Goal: Information Seeking & Learning: Learn about a topic

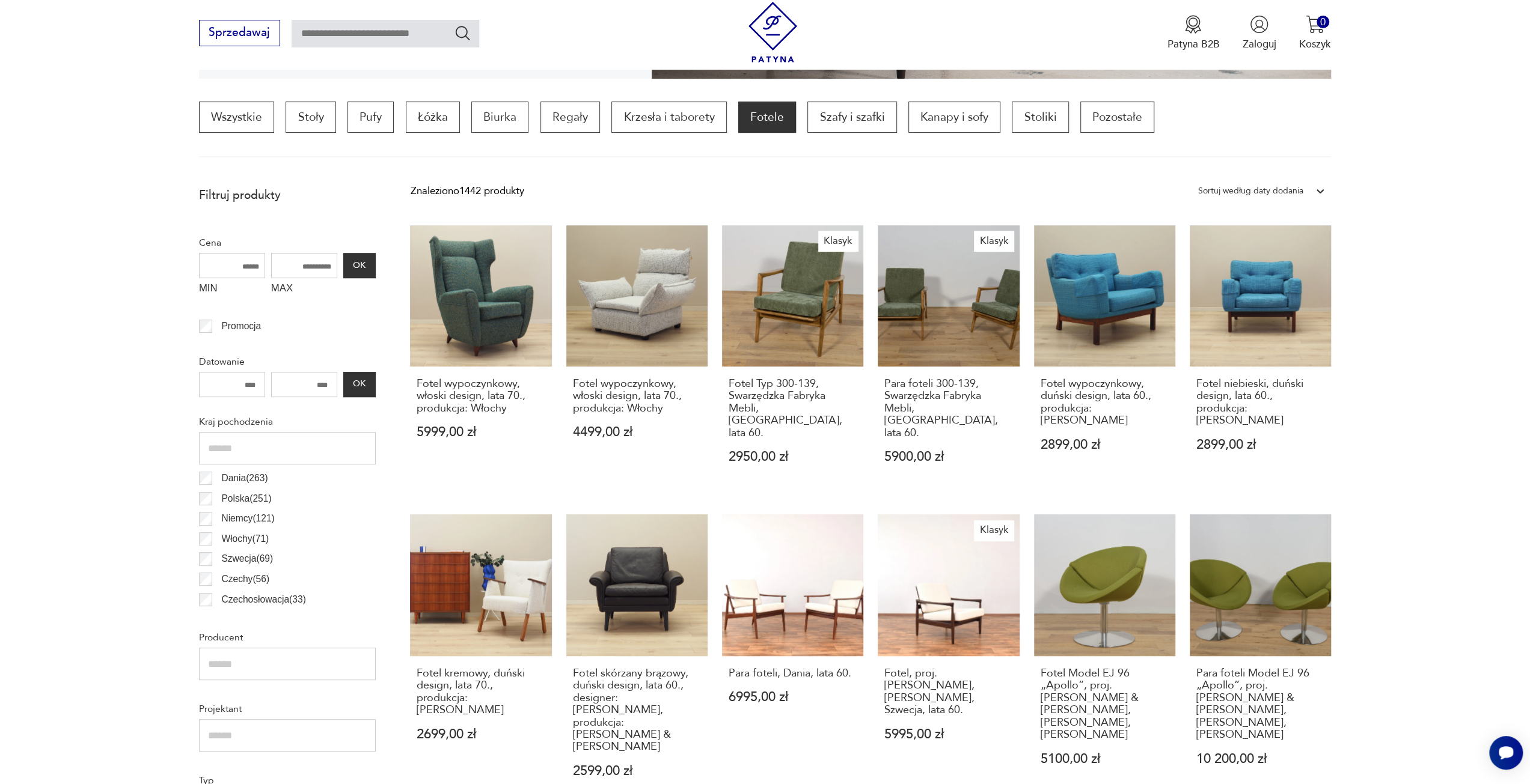
scroll to position [717, 0]
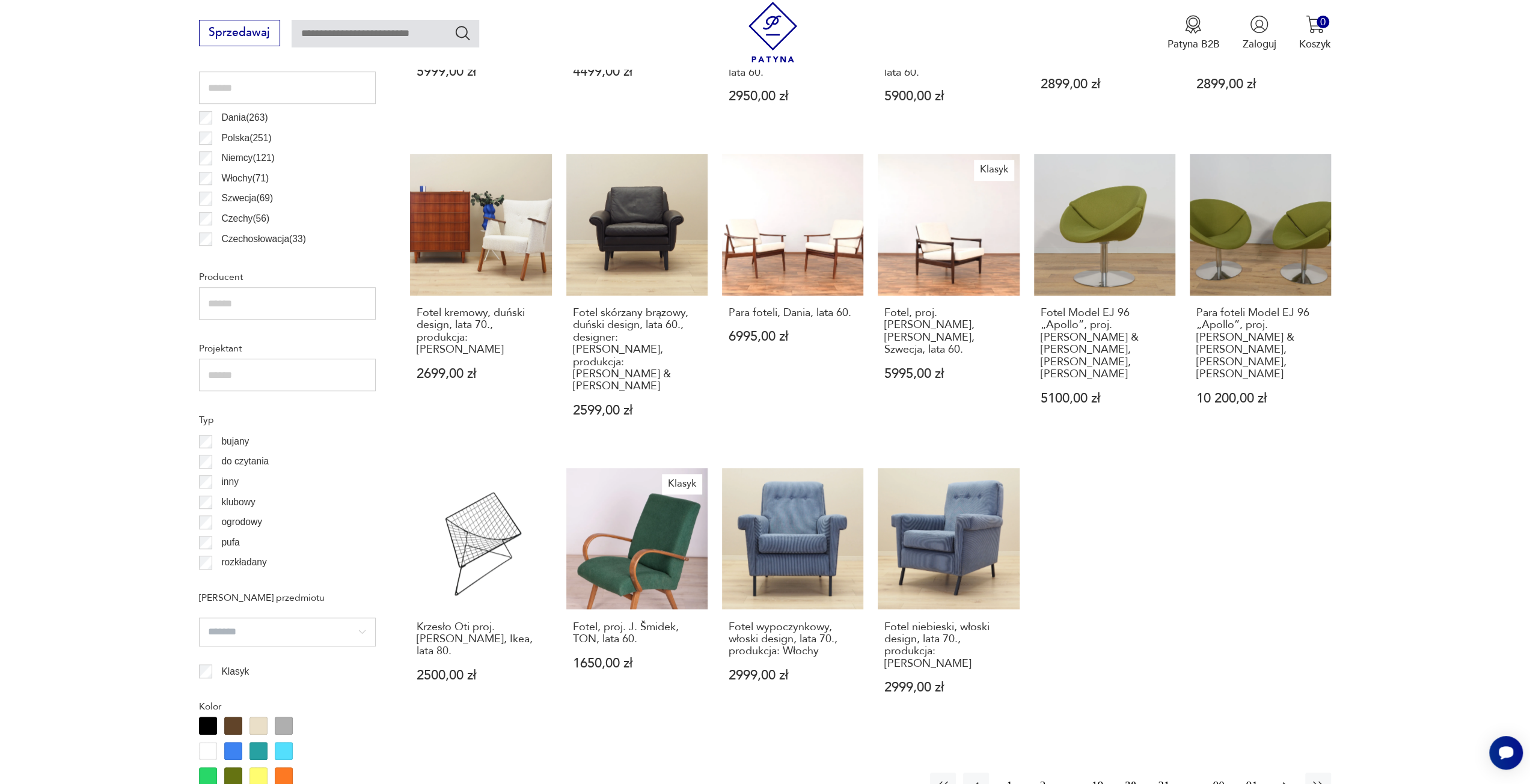
click at [1283, 782] on icon "button" at bounding box center [1285, 786] width 5 height 8
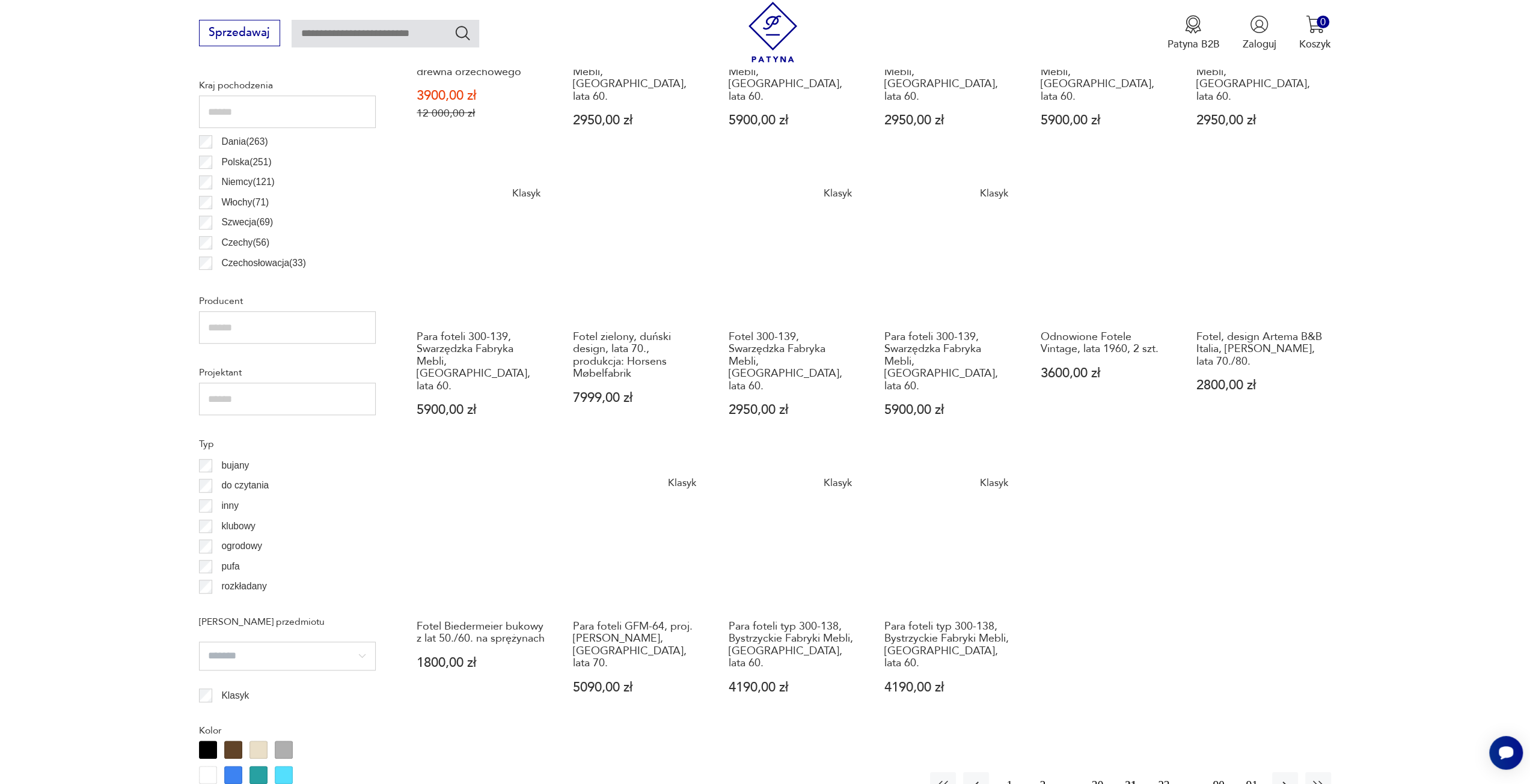
scroll to position [777, 0]
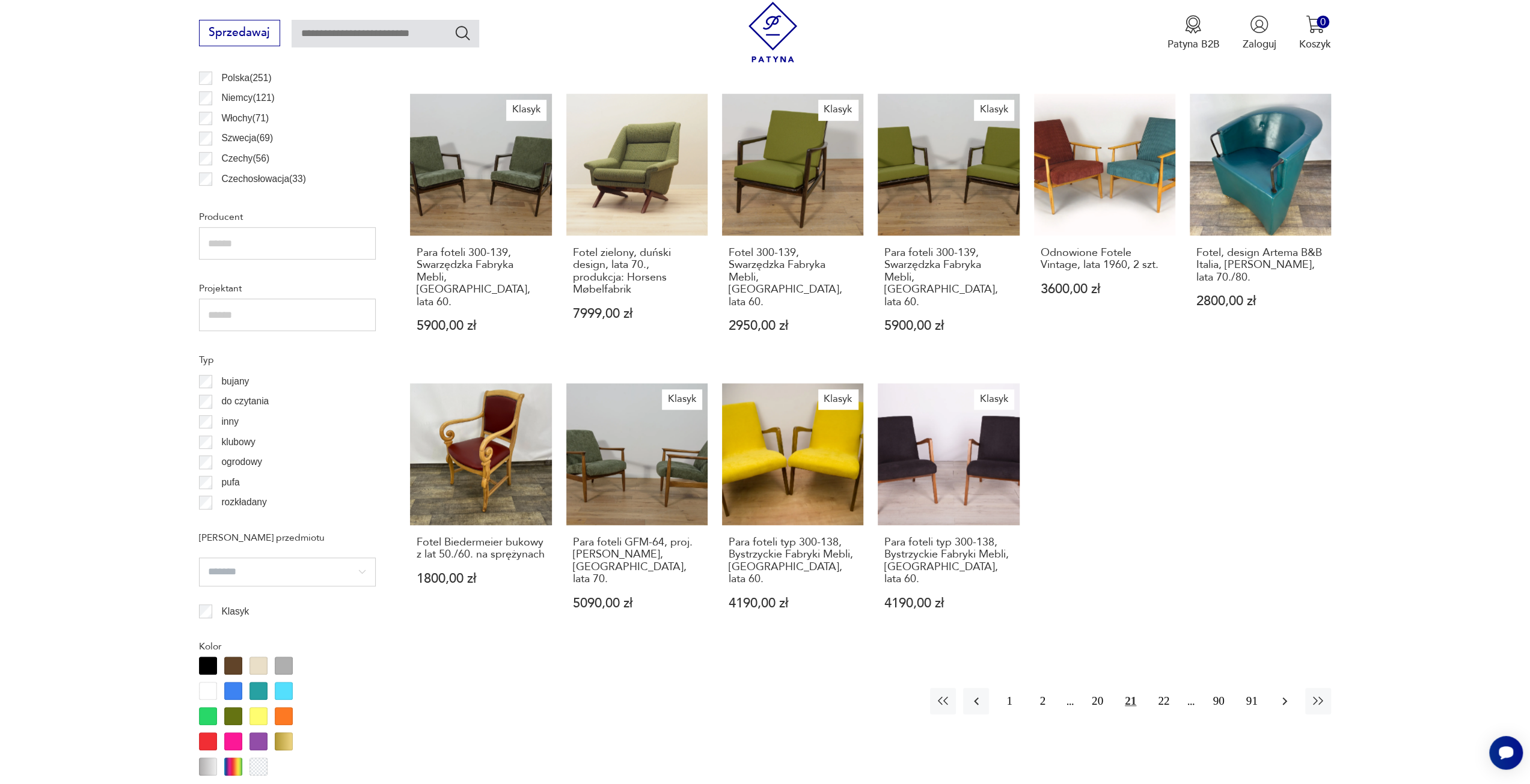
click at [1284, 694] on icon "button" at bounding box center [1285, 701] width 15 height 15
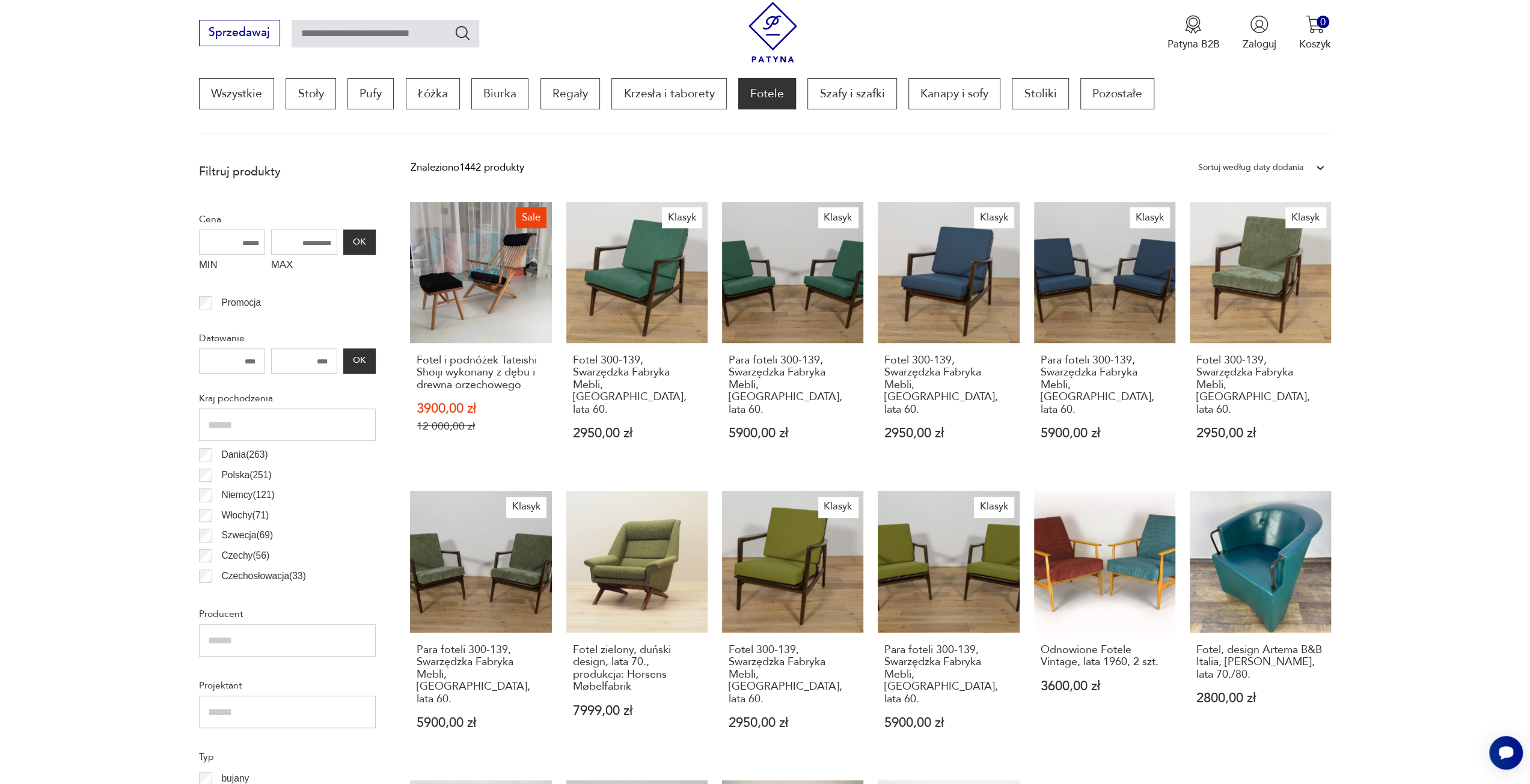
scroll to position [357, 0]
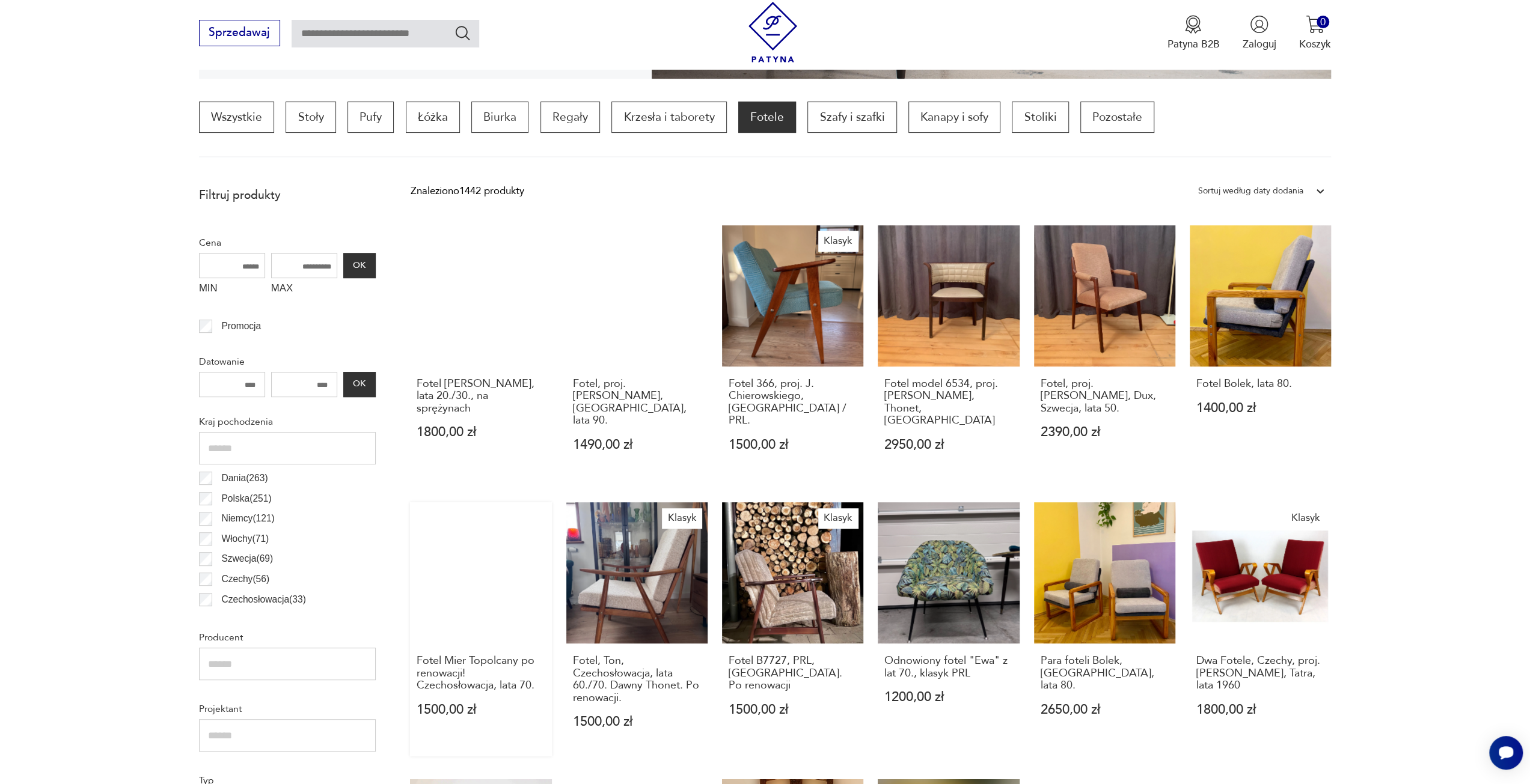
click at [501, 582] on link "Fotel Mier Topolcany po renowacji! Czechosłowacja, lata 70. 1500,00 zł" at bounding box center [481, 630] width 141 height 254
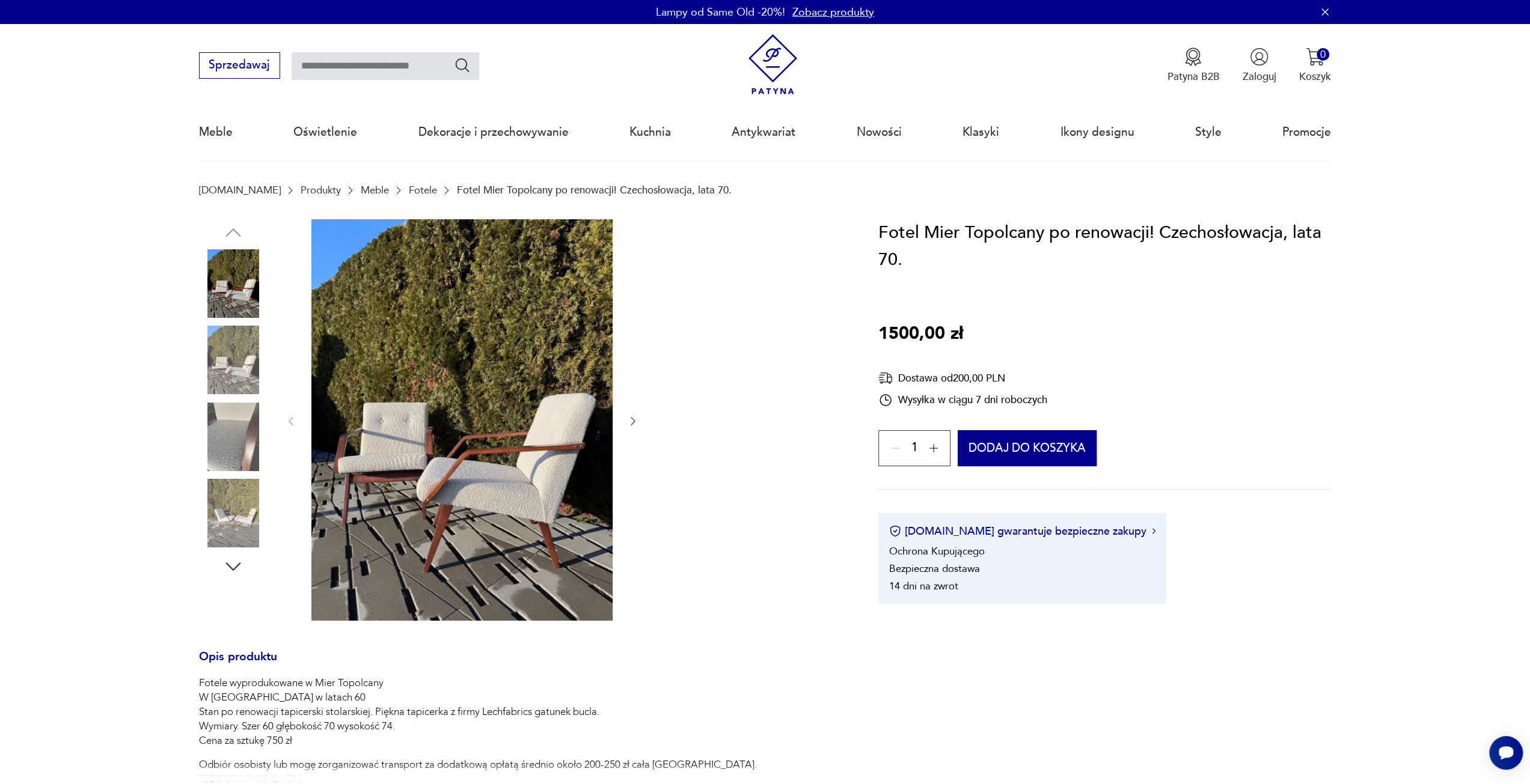
click at [935, 448] on icon "button" at bounding box center [933, 449] width 12 height 12
click at [935, 448] on div "2" at bounding box center [914, 448] width 72 height 36
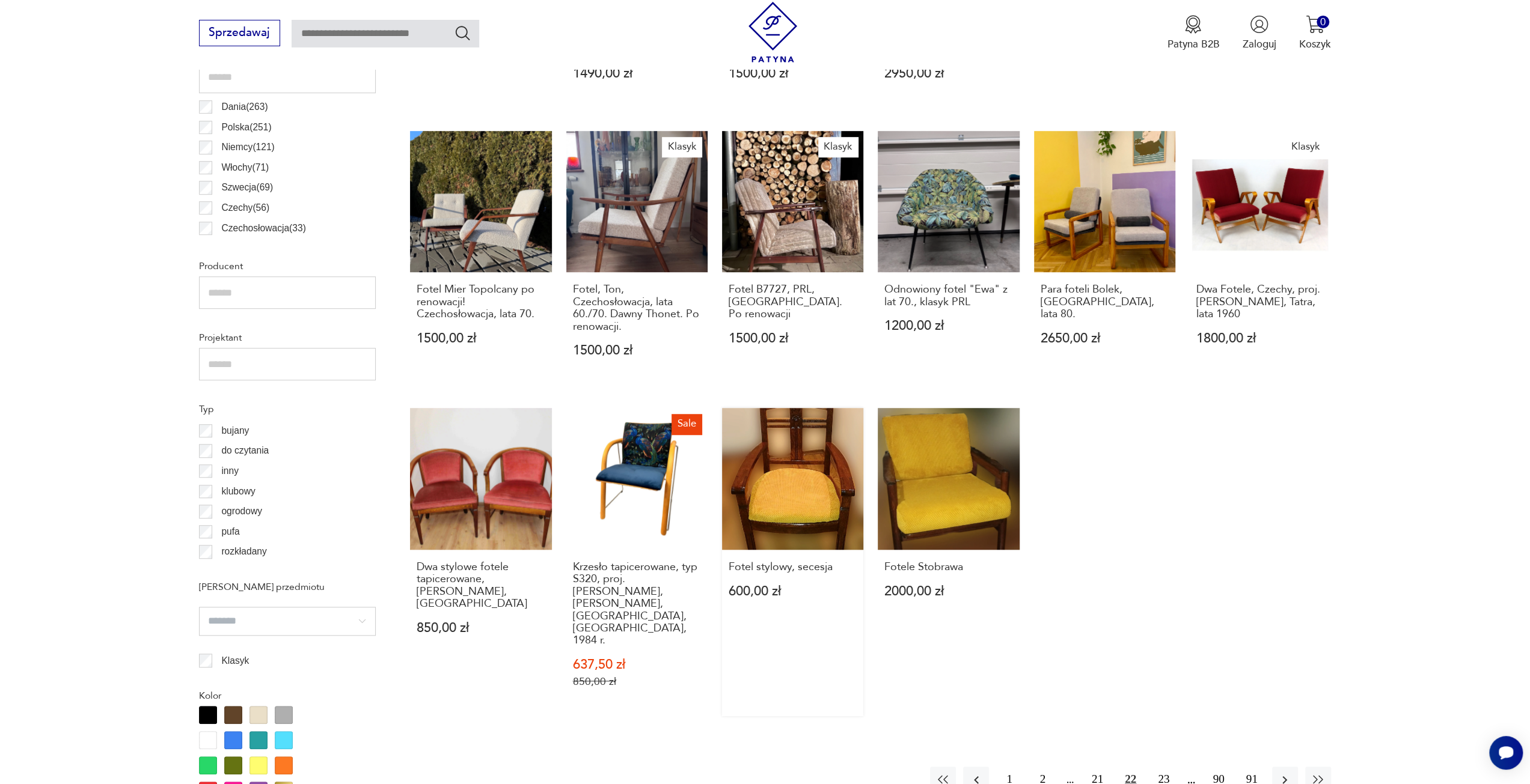
scroll to position [838, 0]
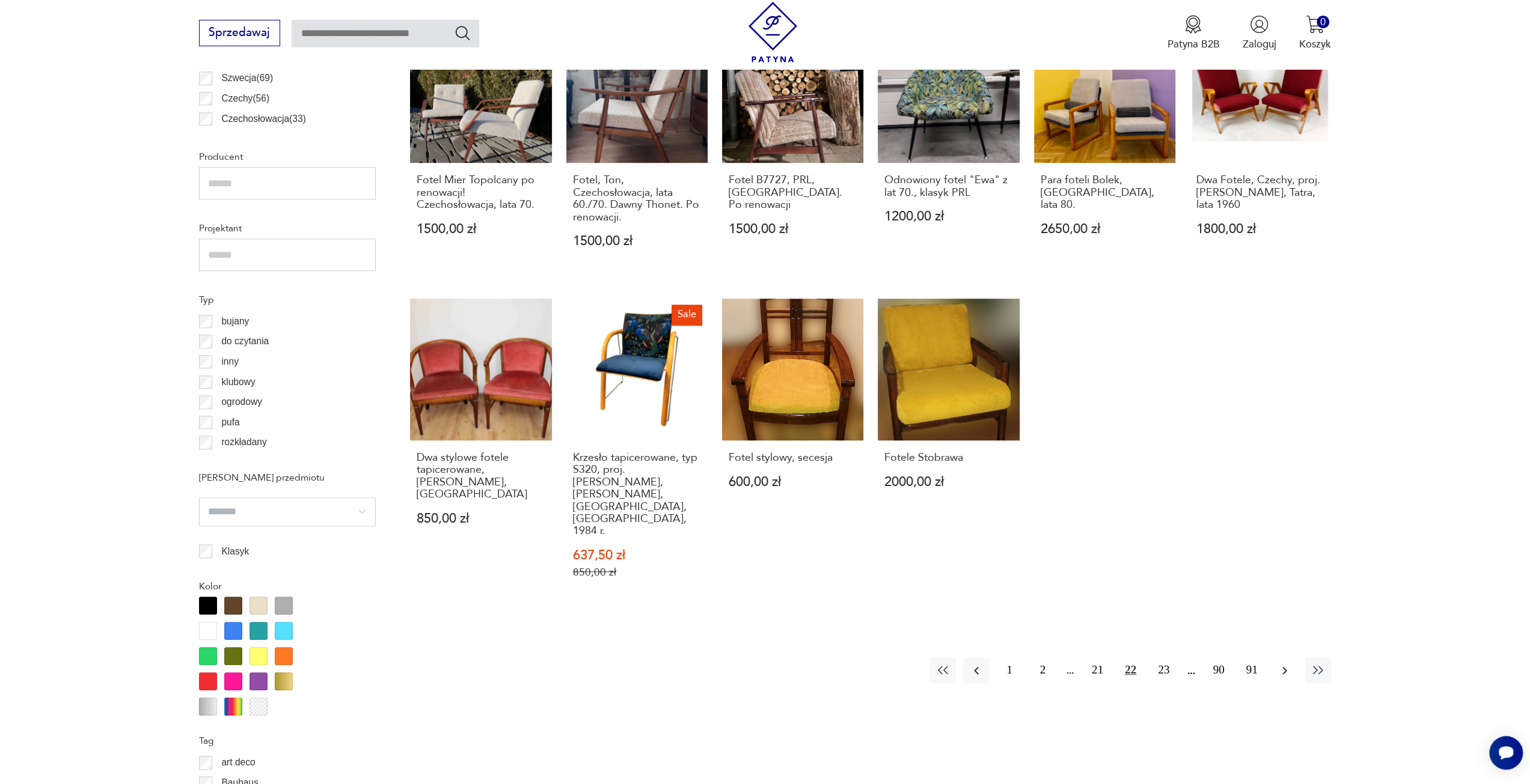
click at [1277, 658] on button "button" at bounding box center [1284, 670] width 26 height 26
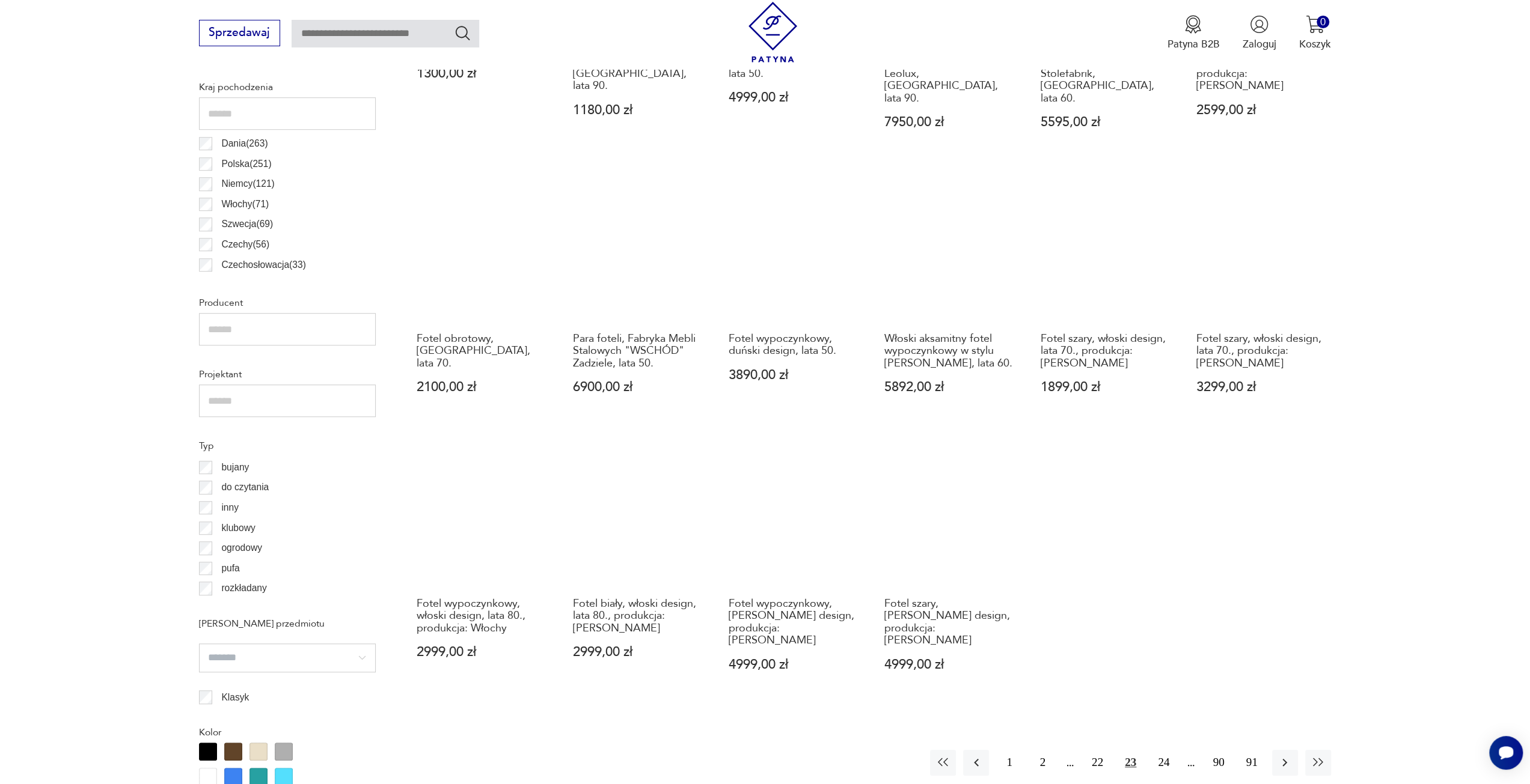
scroll to position [898, 0]
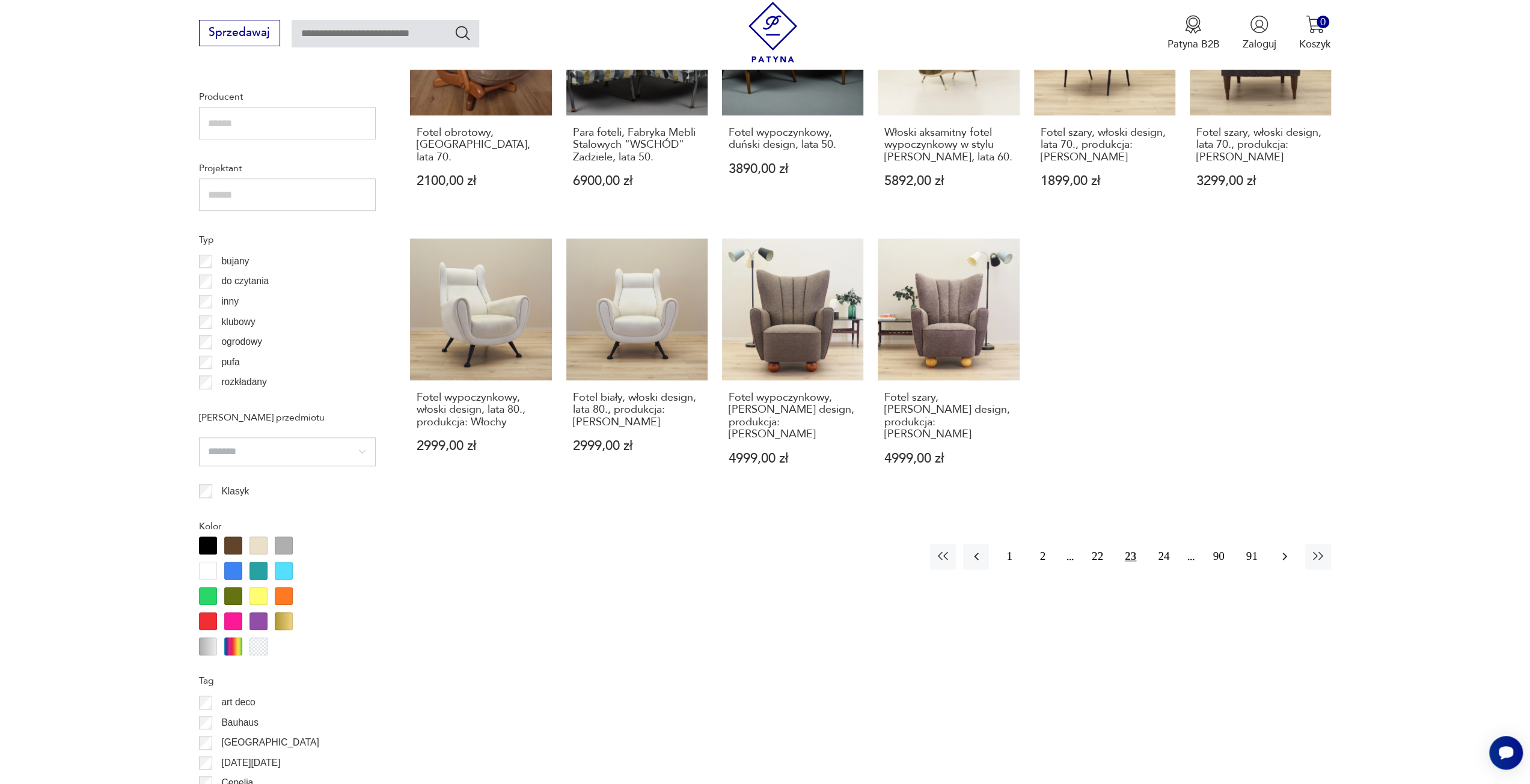
click at [1278, 549] on icon "button" at bounding box center [1285, 556] width 15 height 15
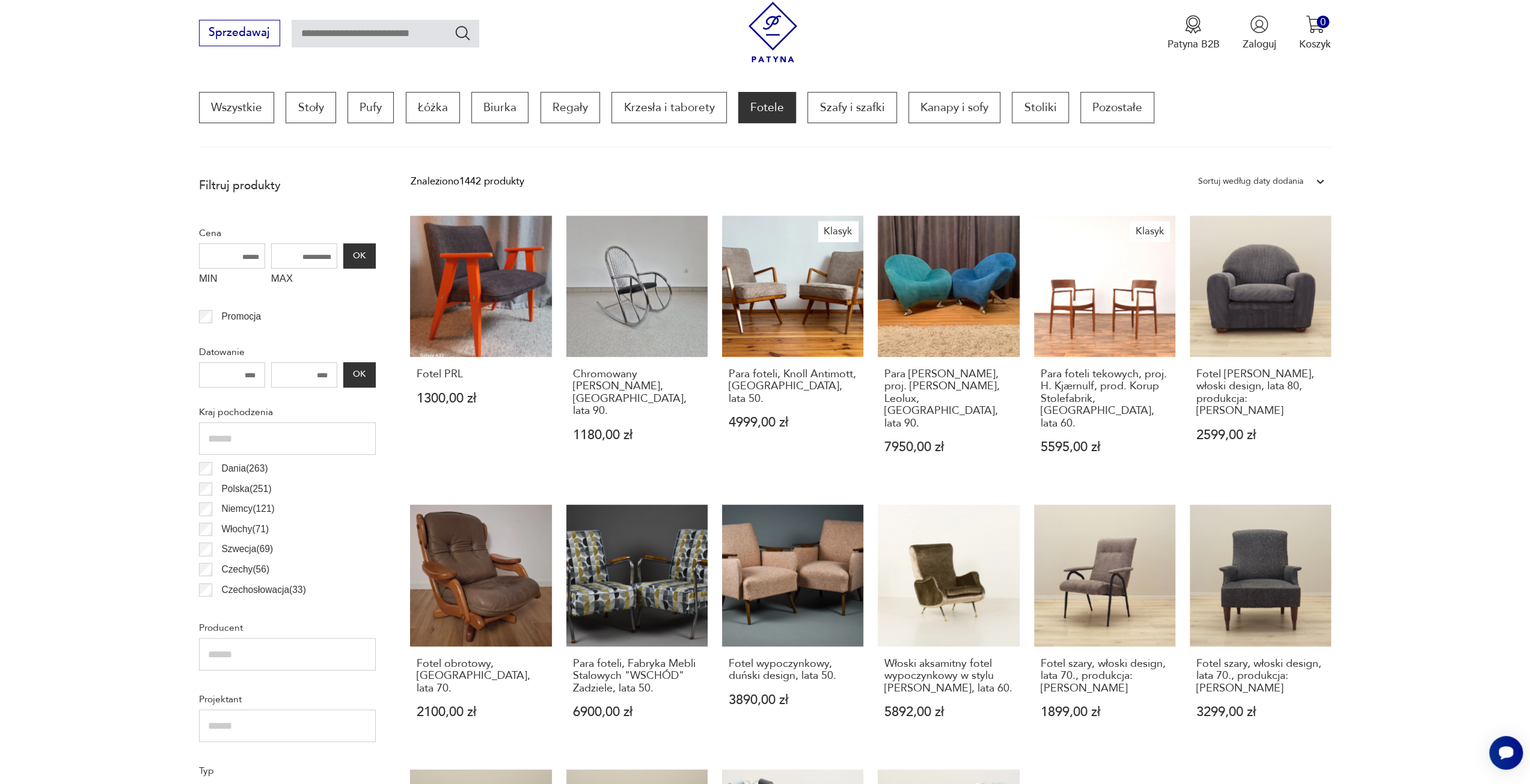
scroll to position [357, 0]
